Goal: Information Seeking & Learning: Find specific page/section

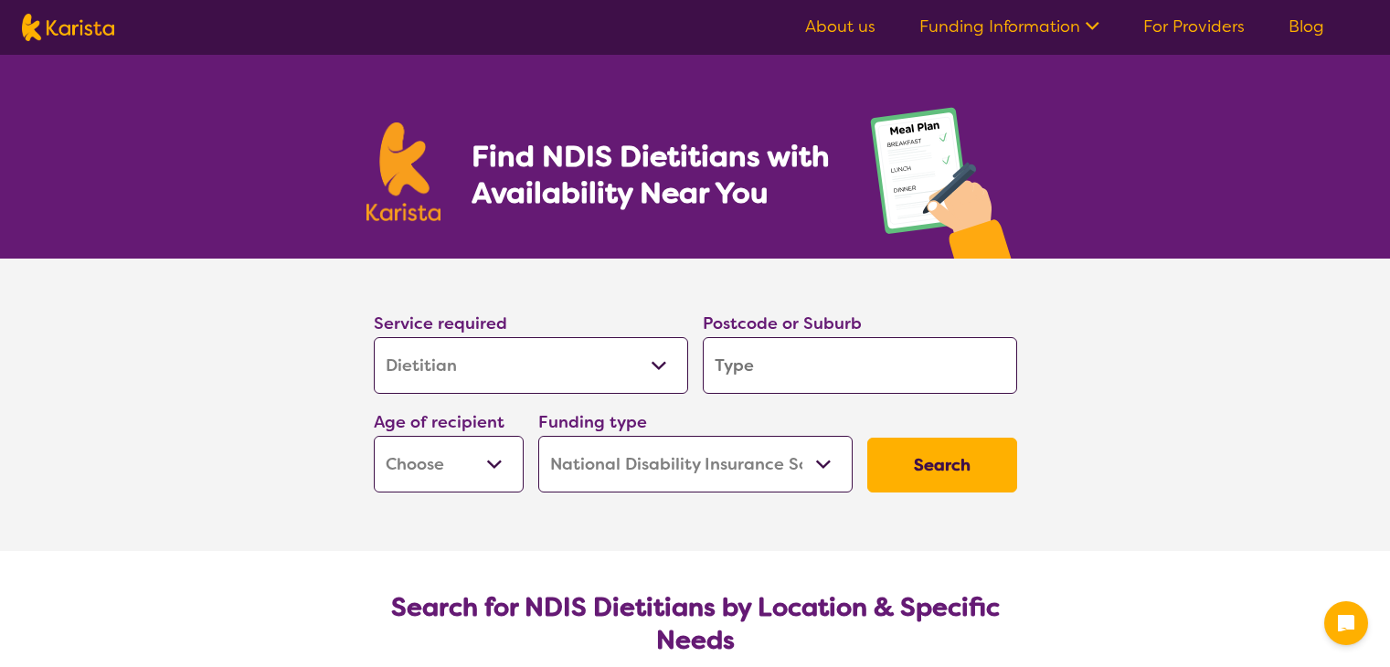
select select "Dietitian"
select select "NDIS"
select select "Dietitian"
select select "NDIS"
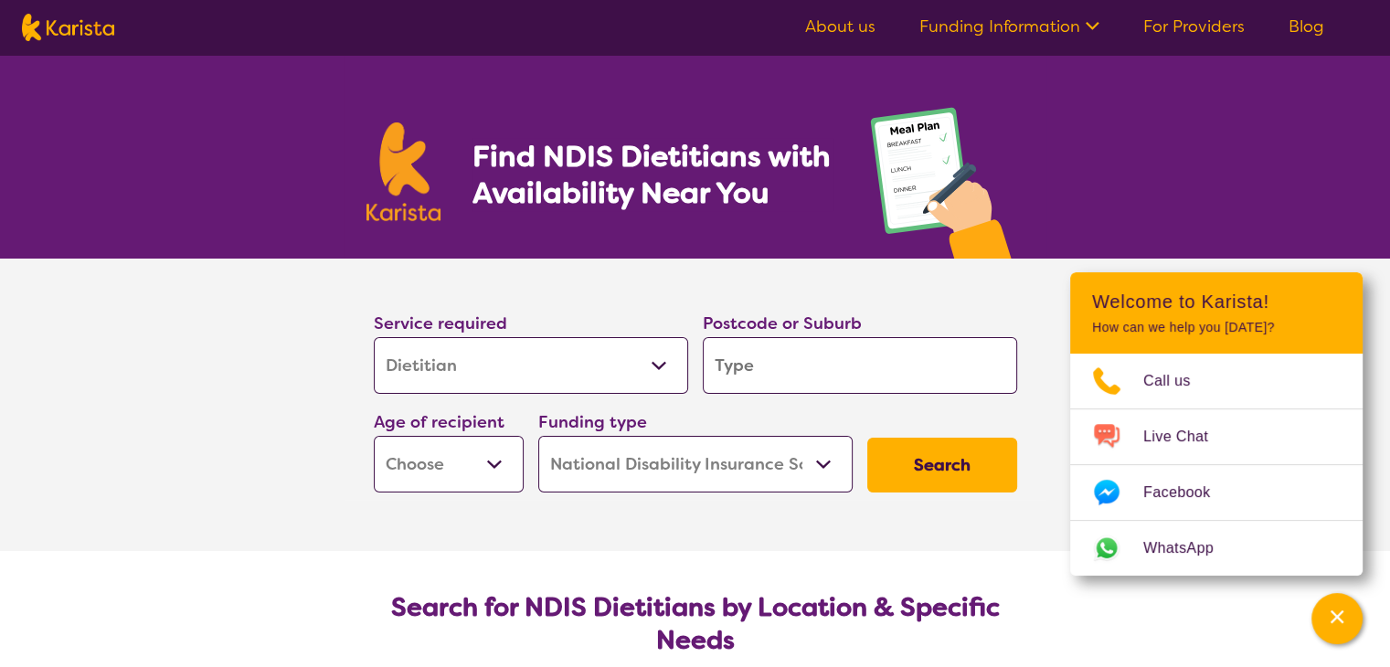
click at [767, 359] on input "search" at bounding box center [860, 365] width 314 height 57
type input "E"
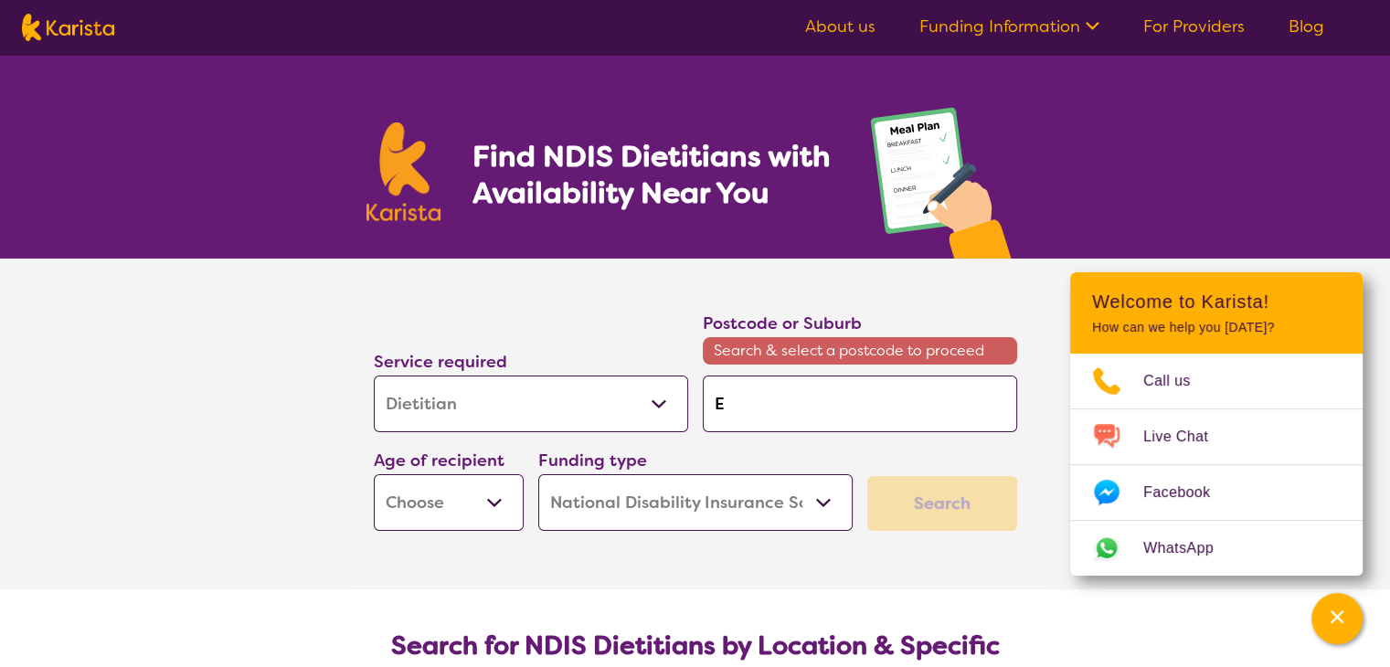
type input "Ea"
type input "Eas"
type input "East"
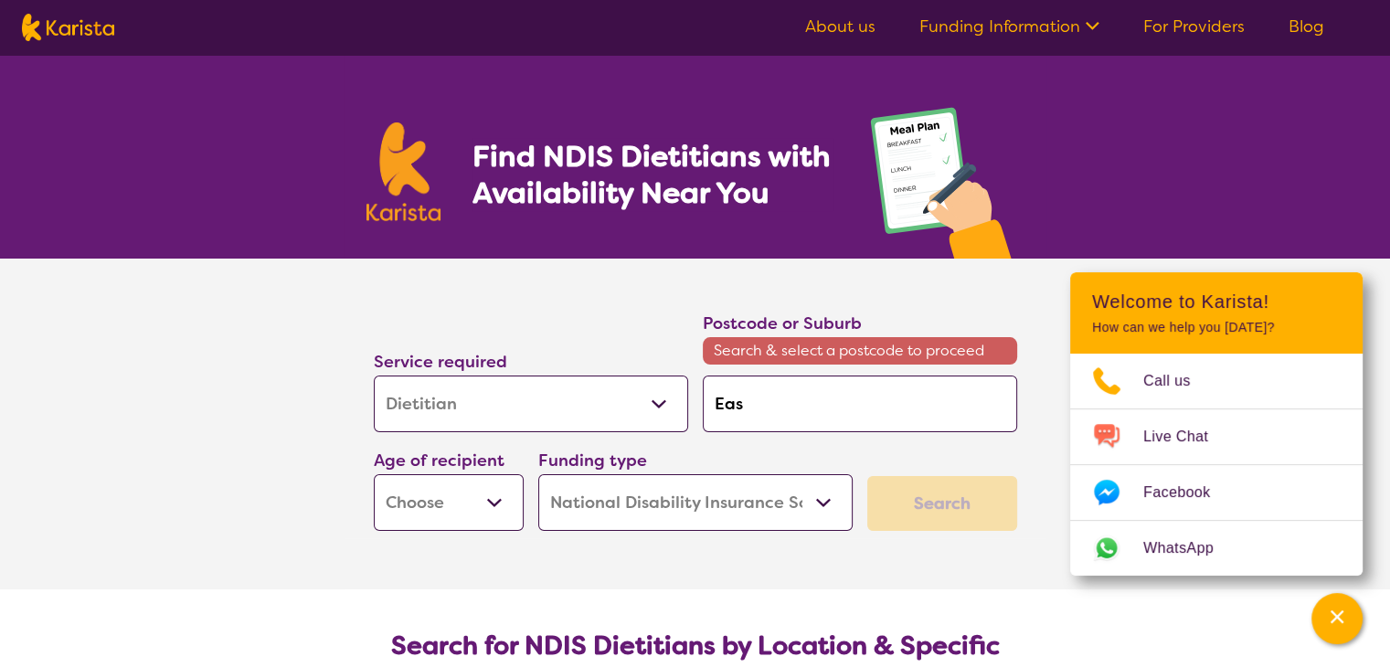
type input "East"
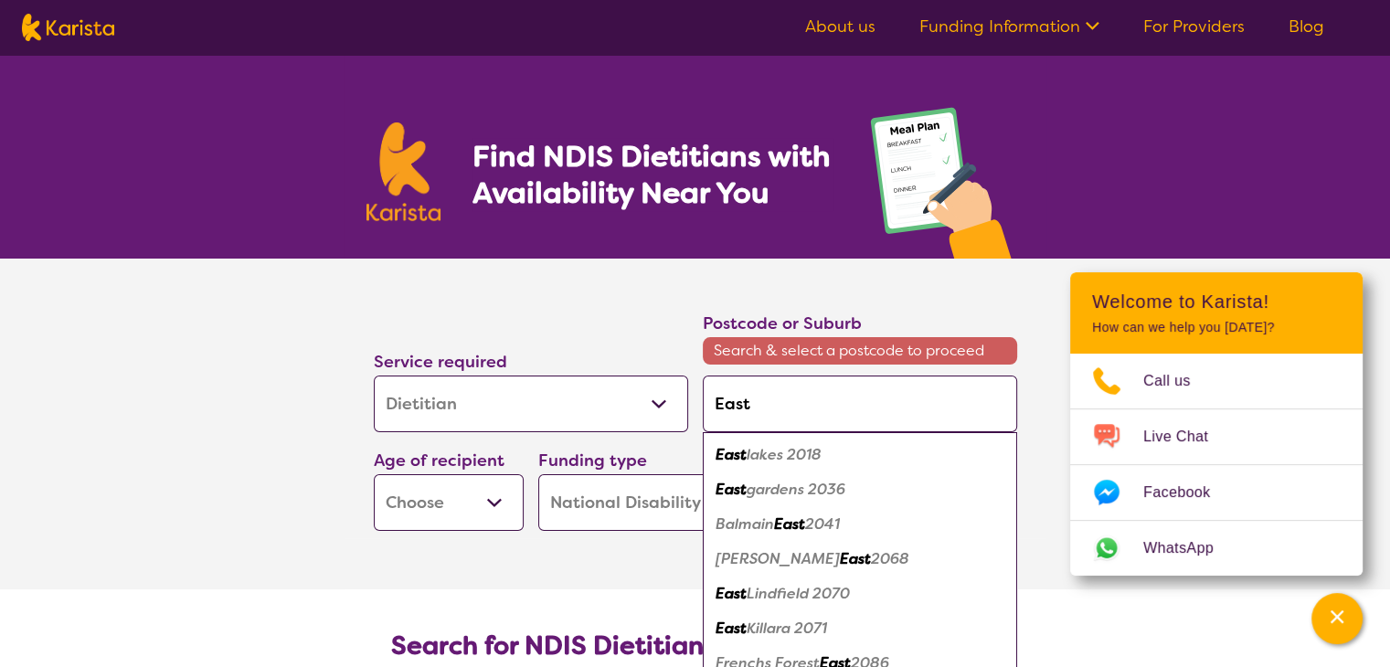
type input "East B"
type input "East Ba"
type input "East [MEDICAL_DATA]"
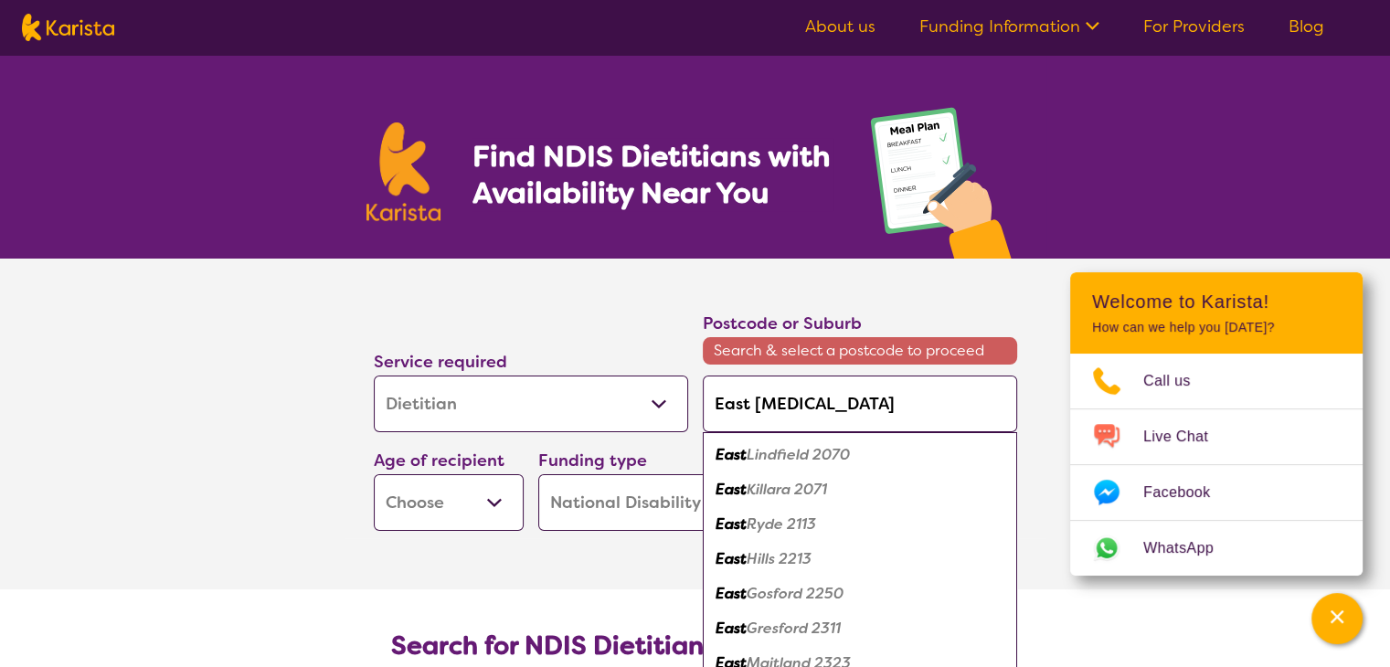
type input "East [MEDICAL_DATA]"
type input "East Ball"
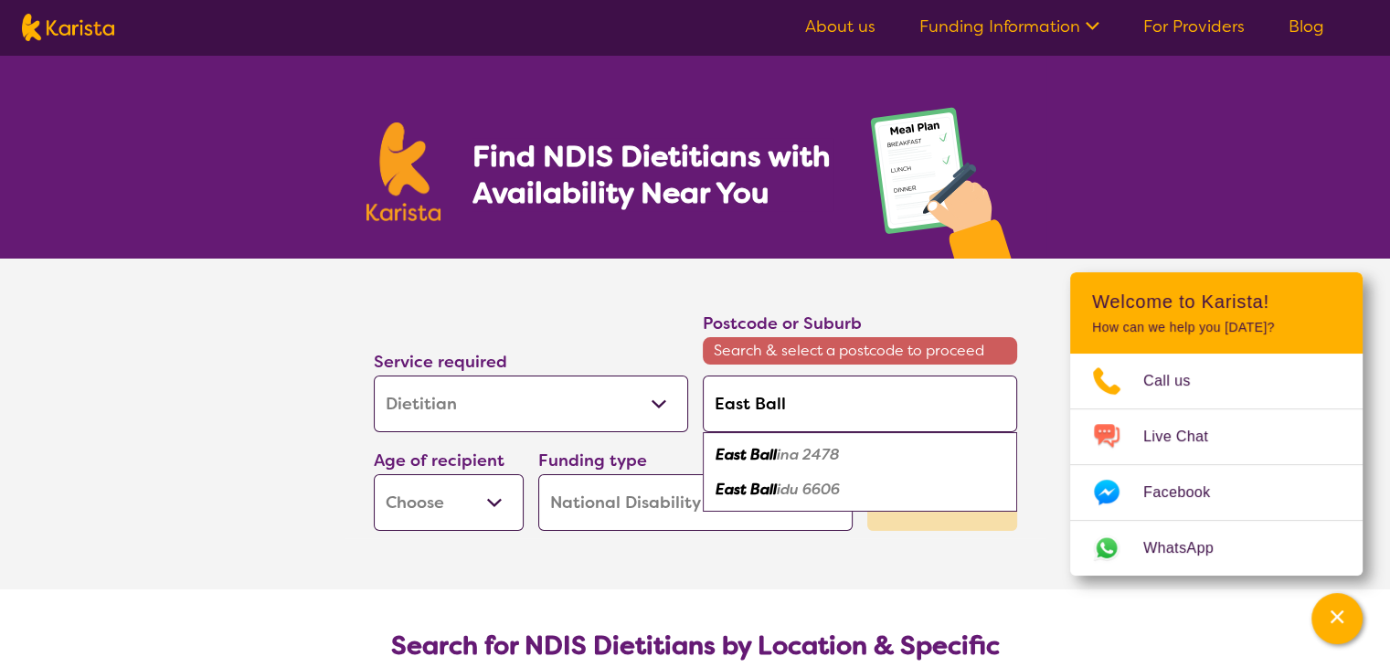
click at [805, 447] on em "ina 2478" at bounding box center [808, 454] width 63 height 19
type input "2478"
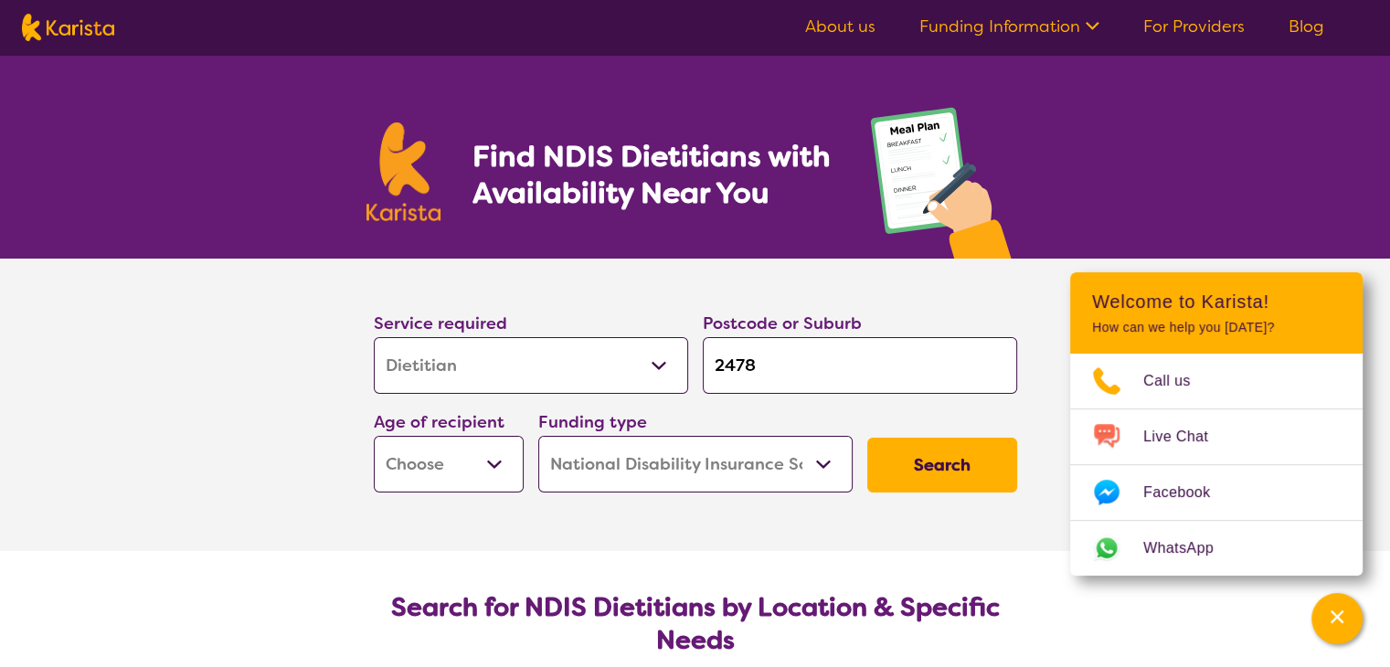
click at [497, 463] on select "Early Childhood - 0 to 9 Child - 10 to 11 Adolescent - 12 to 17 Adult - 18 to 6…" at bounding box center [449, 464] width 150 height 57
select select "AD"
click at [374, 436] on select "Early Childhood - 0 to 9 Child - 10 to 11 Adolescent - 12 to 17 Adult - 18 to 6…" at bounding box center [449, 464] width 150 height 57
select select "AD"
click at [939, 461] on button "Search" at bounding box center [942, 465] width 150 height 55
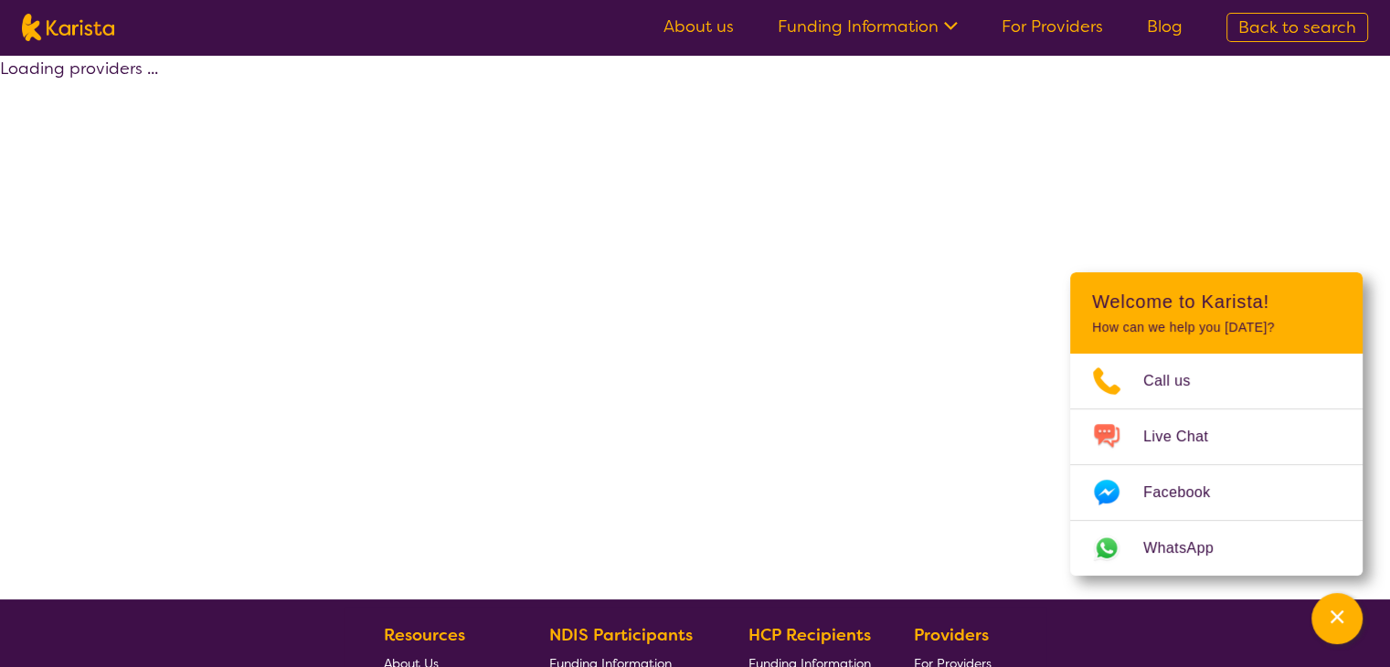
select select "by_score"
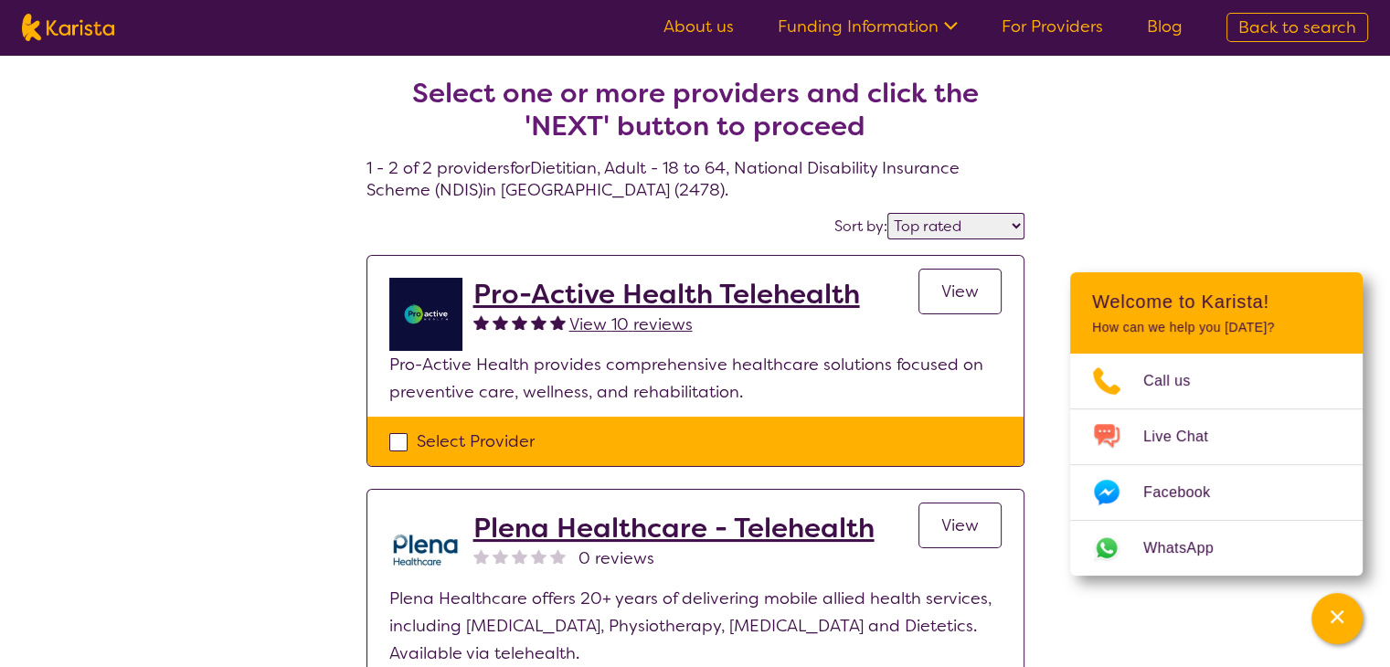
select select "Dietitian"
select select "AD"
select select "NDIS"
select select "Dietitian"
select select "AD"
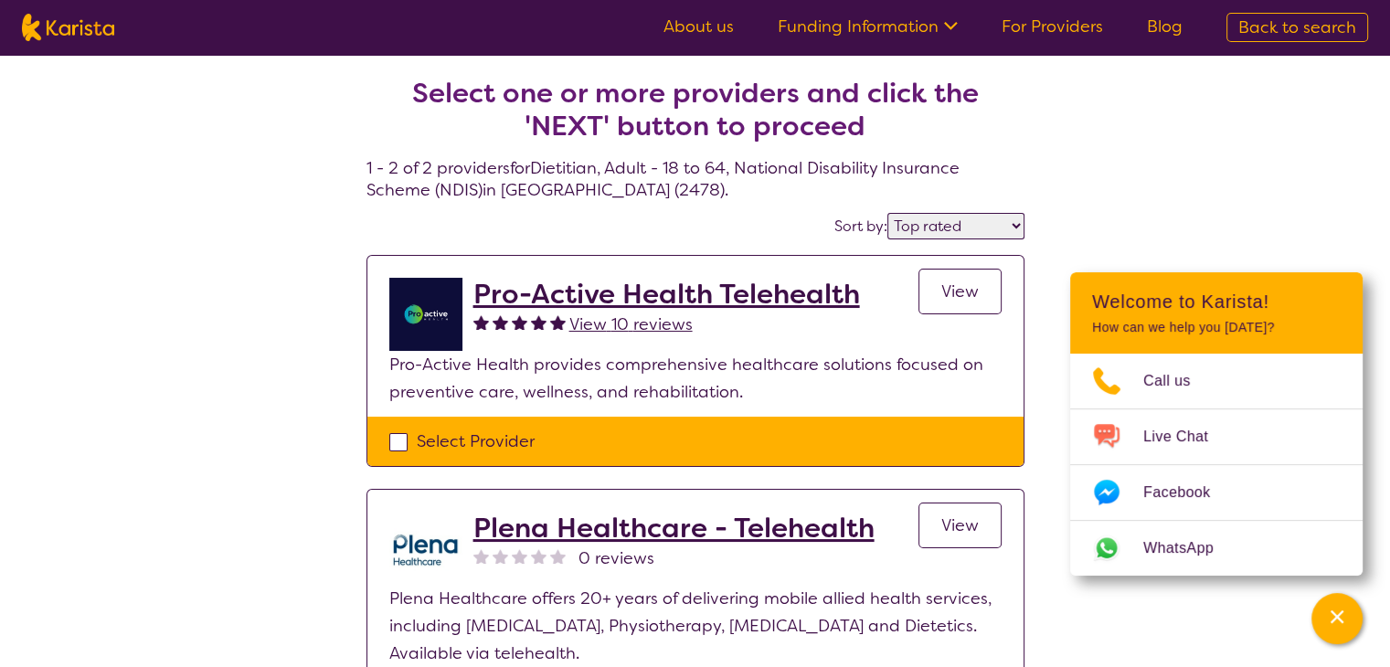
select select "NDIS"
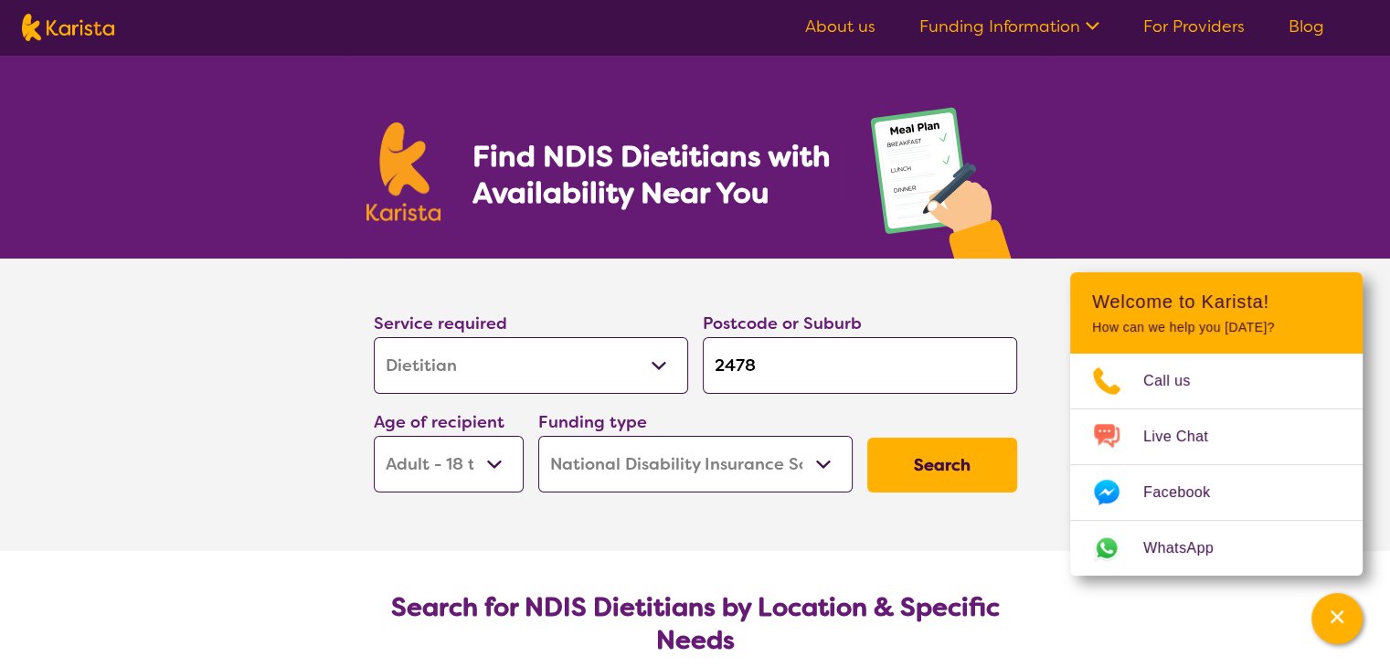
click at [910, 463] on button "Search" at bounding box center [942, 465] width 150 height 55
select select "by_score"
